Goal: Information Seeking & Learning: Learn about a topic

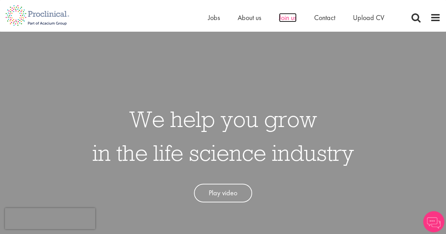
click at [286, 18] on span "Join us" at bounding box center [288, 17] width 18 height 9
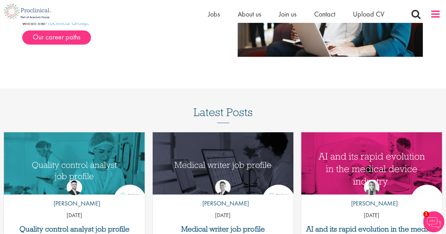
click at [432, 10] on span at bounding box center [435, 14] width 11 height 11
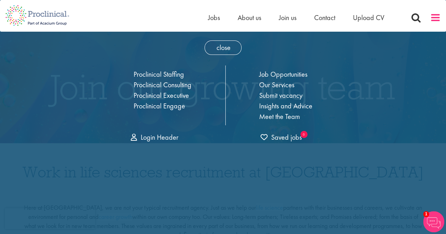
click at [430, 20] on span at bounding box center [435, 17] width 11 height 11
click at [294, 14] on span "Join us" at bounding box center [288, 17] width 18 height 9
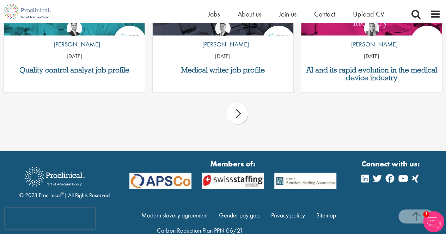
scroll to position [973, 0]
